Goal: Find contact information: Find contact information

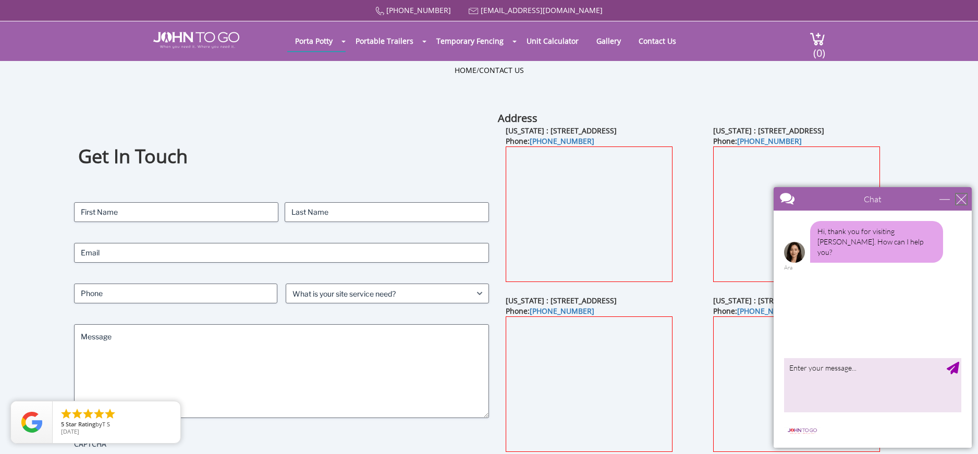
click at [961, 199] on div "close" at bounding box center [961, 199] width 10 height 10
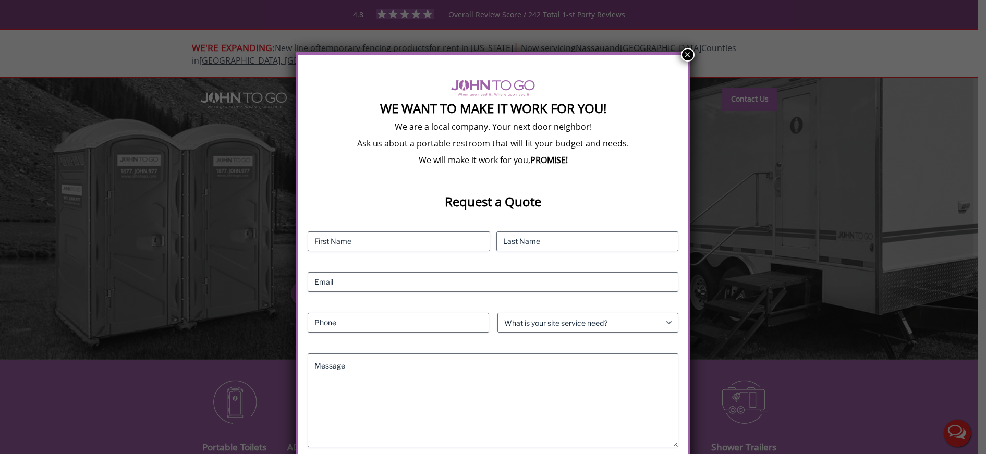
drag, startPoint x: 690, startPoint y: 55, endPoint x: 612, endPoint y: 67, distance: 78.6
click at [690, 55] on button "×" at bounding box center [688, 55] width 14 height 14
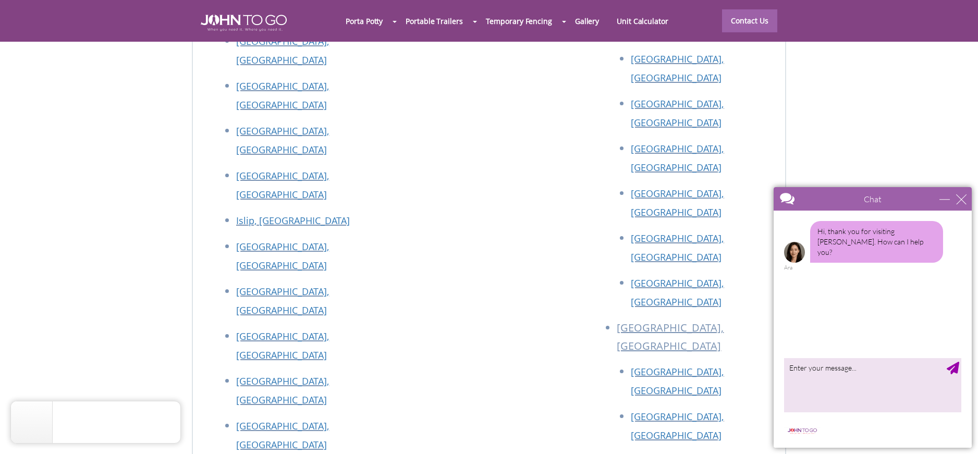
scroll to position [4641, 0]
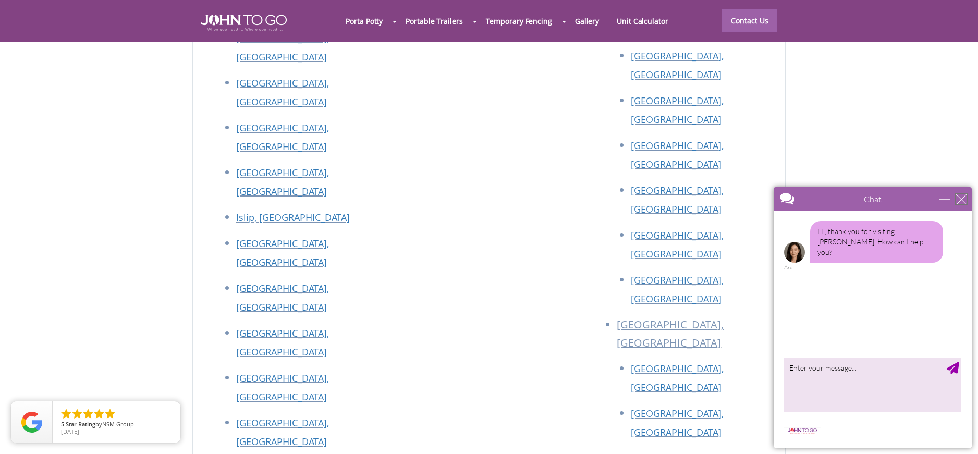
click at [964, 201] on div "close" at bounding box center [961, 199] width 10 height 10
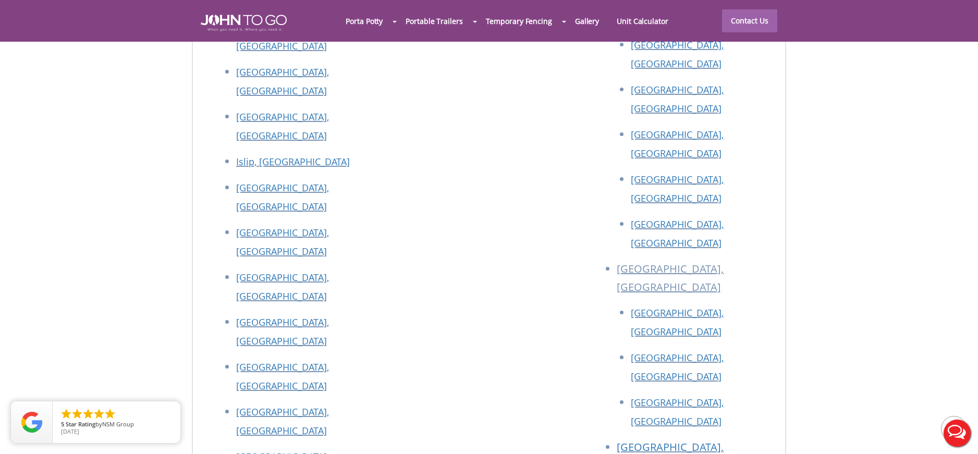
scroll to position [4722, 0]
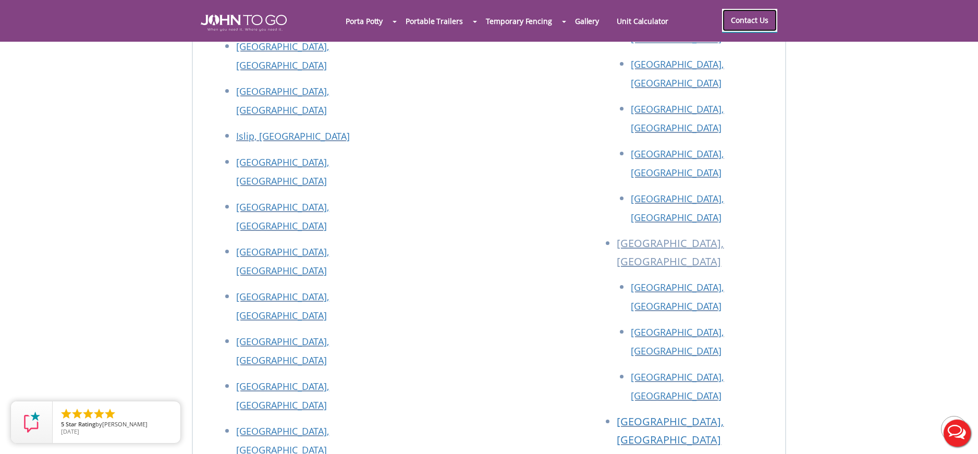
click at [745, 17] on link "Contact Us" at bounding box center [749, 20] width 55 height 23
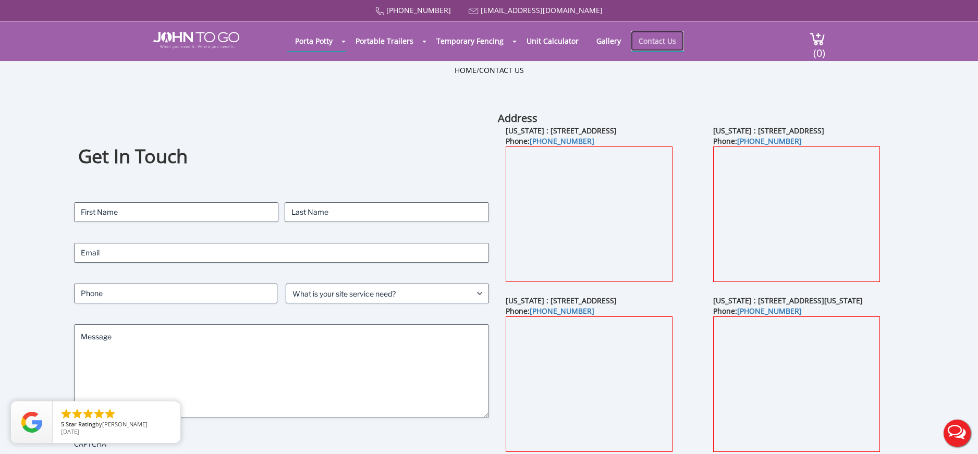
click at [655, 42] on link "Contact Us" at bounding box center [657, 41] width 53 height 20
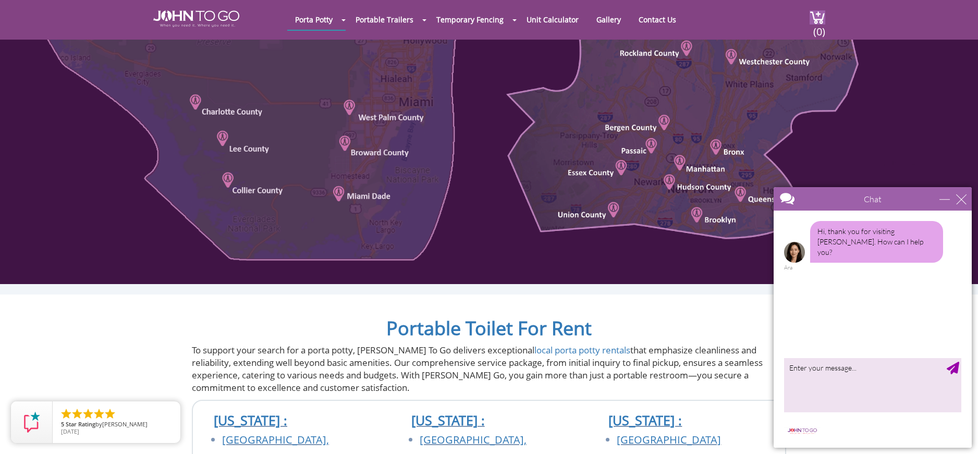
scroll to position [678, 0]
click at [962, 201] on div "close" at bounding box center [961, 199] width 10 height 10
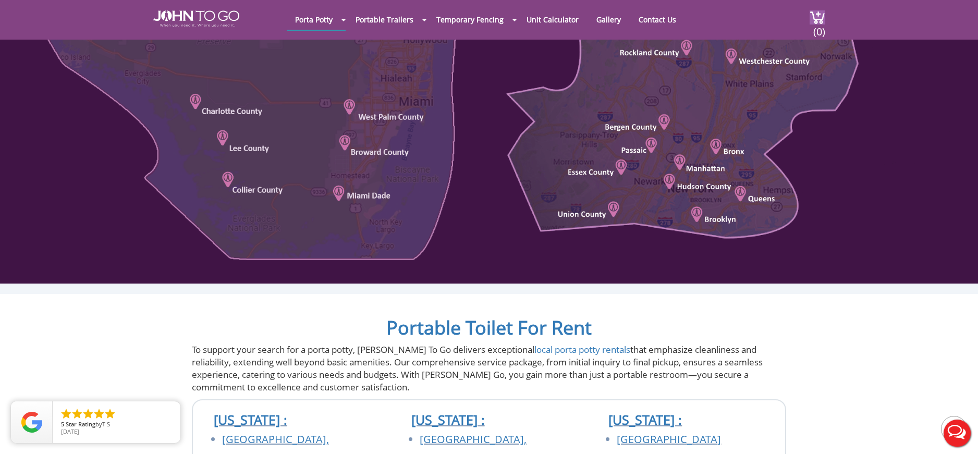
scroll to position [0, 0]
